Goal: Information Seeking & Learning: Learn about a topic

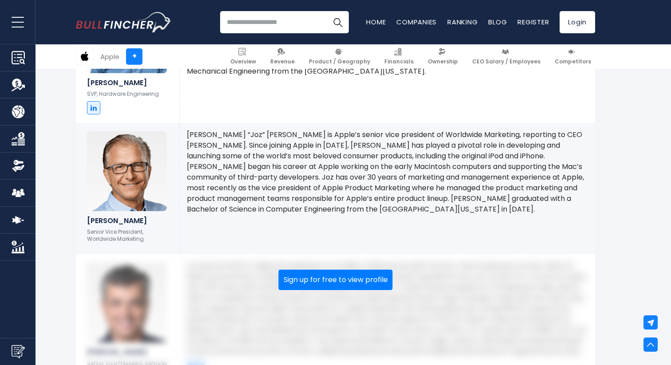
scroll to position [1481, 0]
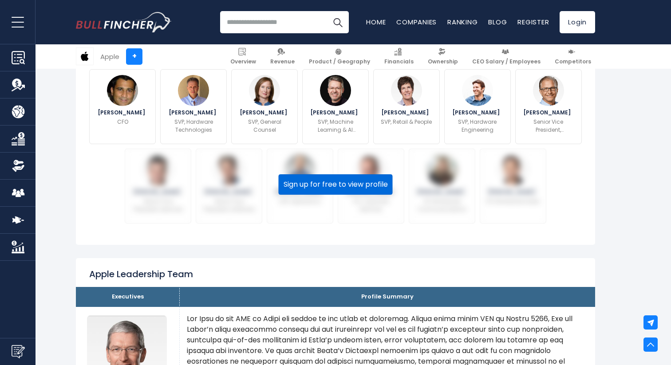
click at [334, 183] on button "Sign up for free to view profile" at bounding box center [336, 184] width 114 height 20
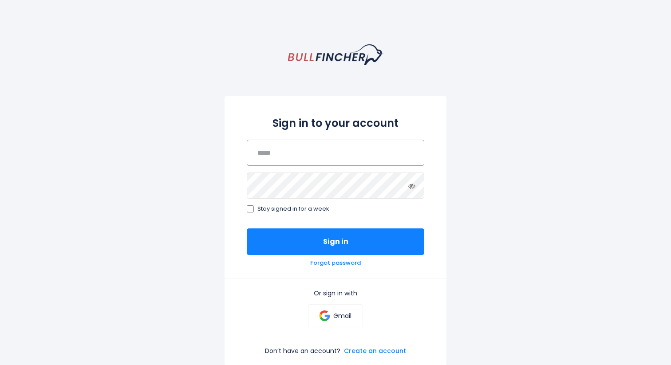
click at [346, 158] on input "email" at bounding box center [336, 153] width 178 height 26
click at [331, 310] on link "Gmail" at bounding box center [335, 316] width 55 height 23
